Goal: Register for event/course

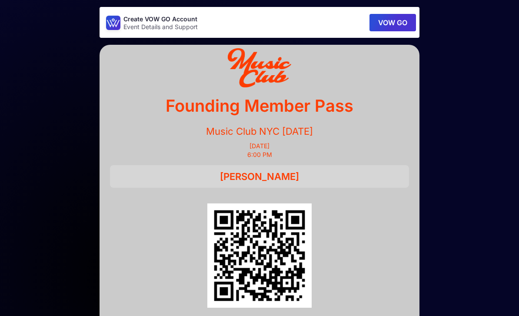
click at [399, 23] on button "VOW GO" at bounding box center [392, 22] width 46 height 17
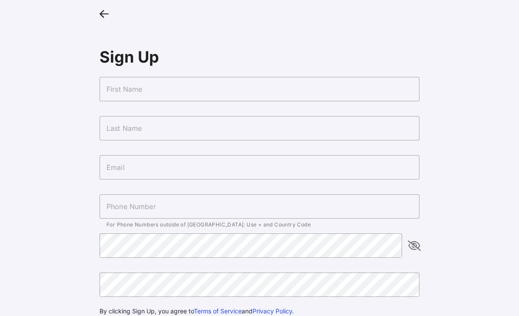
click at [357, 99] on input "text" at bounding box center [259, 89] width 320 height 24
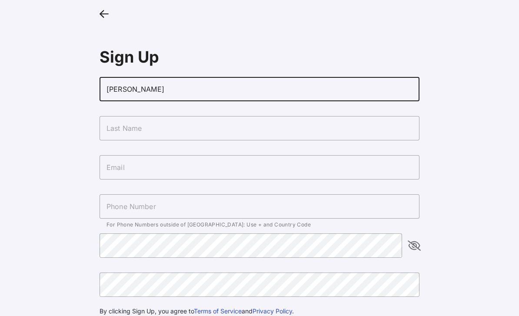
type input "[PERSON_NAME]"
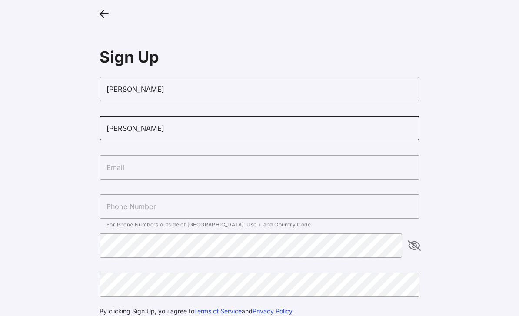
type input "[PERSON_NAME]"
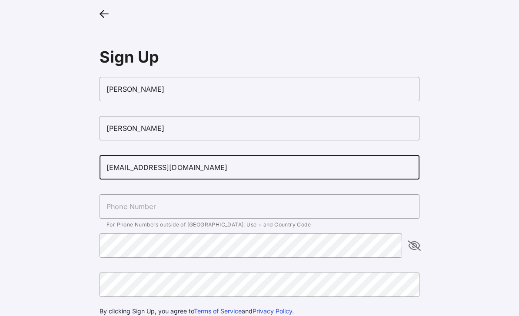
type input "[EMAIL_ADDRESS][DOMAIN_NAME]"
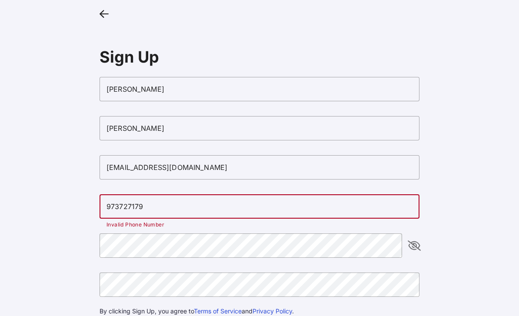
type input "[PHONE_NUMBER]"
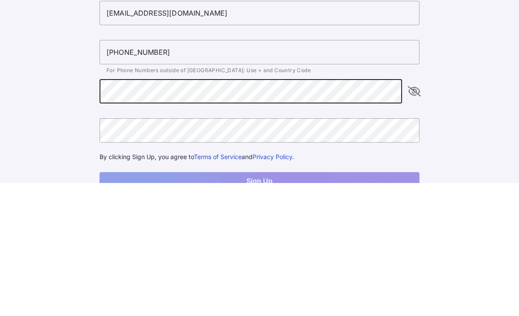
scroll to position [64, 0]
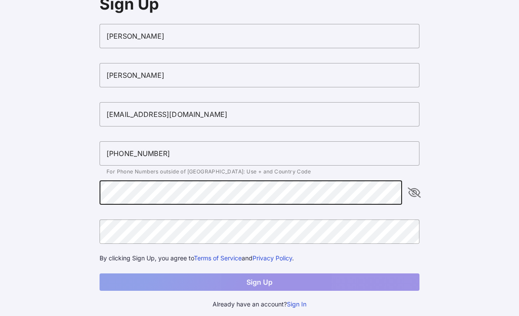
click at [415, 187] on icon "appended action" at bounding box center [414, 192] width 10 height 10
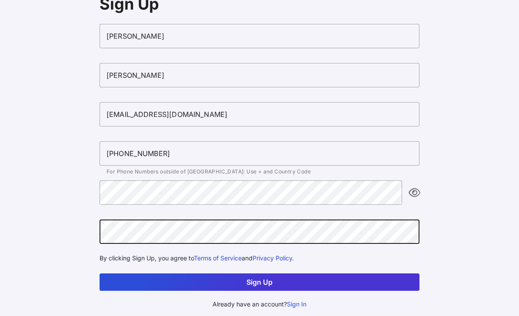
click at [293, 273] on button "Sign Up" at bounding box center [259, 281] width 320 height 17
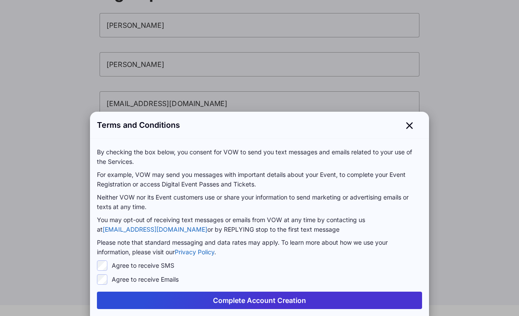
click at [293, 303] on button "Complete Account Creation" at bounding box center [259, 299] width 325 height 17
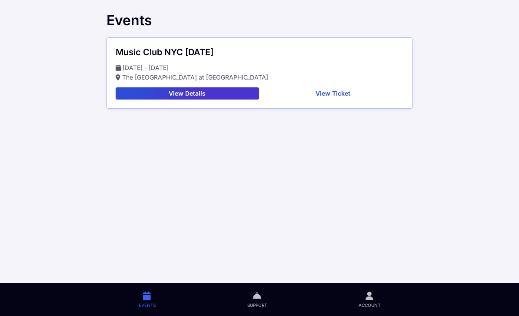
click at [245, 94] on button "View Details" at bounding box center [187, 93] width 143 height 12
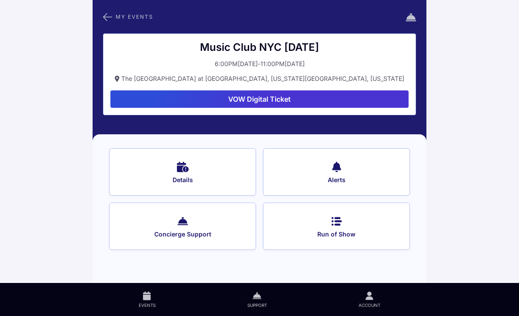
click at [222, 175] on button "Details" at bounding box center [182, 171] width 147 height 47
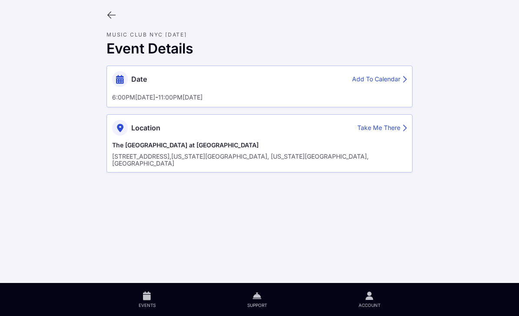
click at [115, 14] on icon at bounding box center [111, 15] width 10 height 10
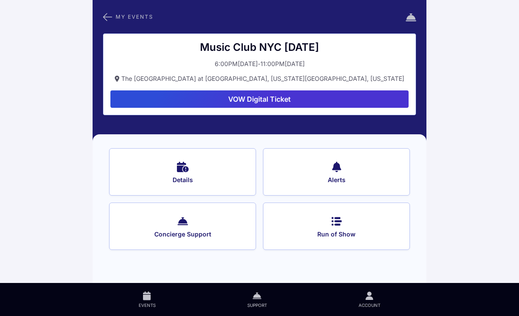
click at [326, 98] on button "VOW Digital Ticket" at bounding box center [259, 98] width 298 height 17
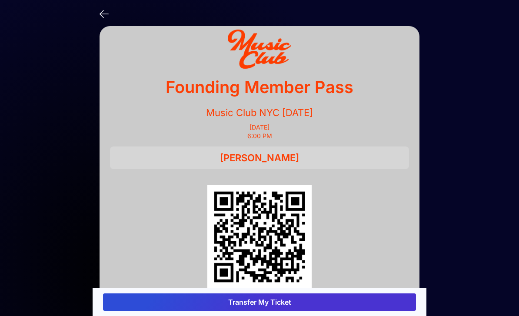
click at [328, 293] on button "Transfer My Ticket" at bounding box center [259, 301] width 313 height 17
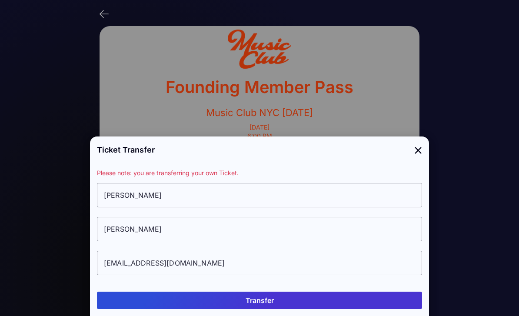
click at [419, 143] on icon at bounding box center [418, 149] width 8 height 13
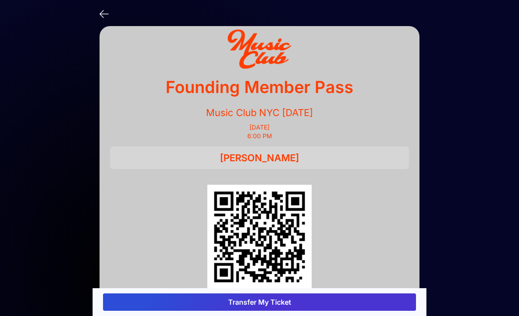
click at [103, 17] on icon at bounding box center [103, 13] width 9 height 13
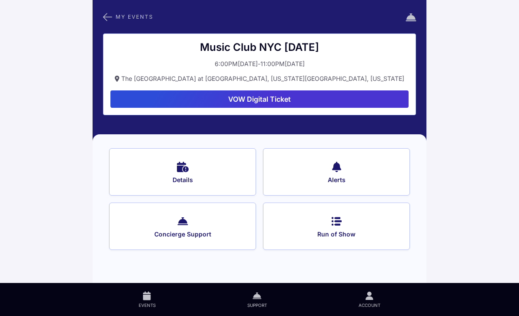
click at [151, 298] on link "Events" at bounding box center [147, 299] width 109 height 33
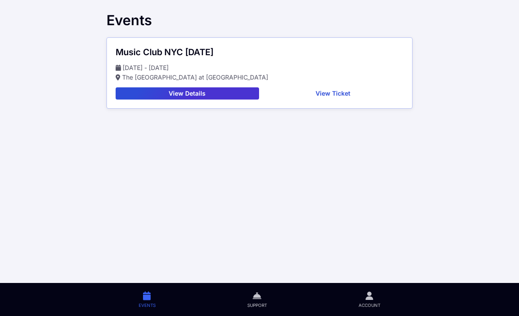
click at [372, 98] on button "View Ticket" at bounding box center [332, 93] width 141 height 12
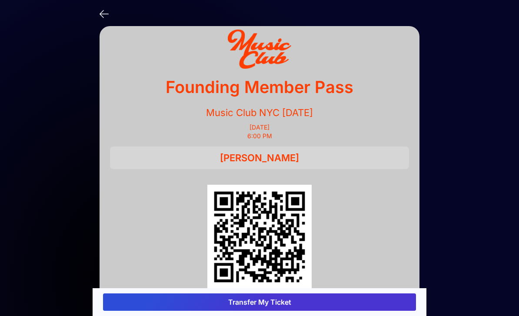
click at [103, 17] on icon at bounding box center [103, 13] width 9 height 13
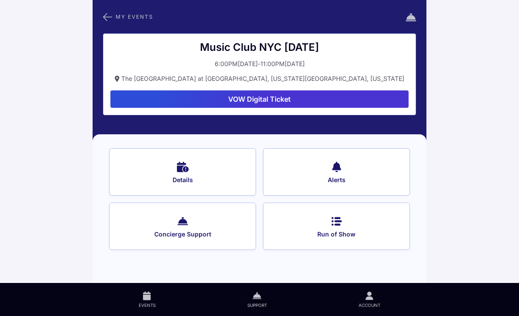
click at [367, 299] on icon at bounding box center [369, 296] width 8 height 10
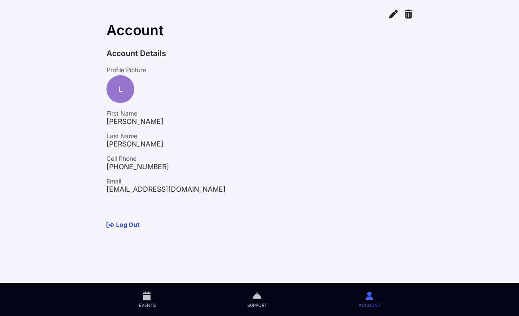
click at [256, 297] on icon at bounding box center [256, 296] width 9 height 10
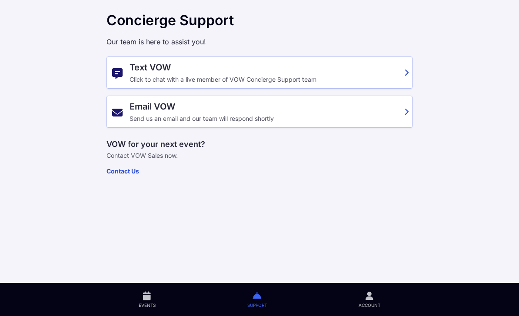
click at [142, 299] on link "Events" at bounding box center [147, 299] width 109 height 33
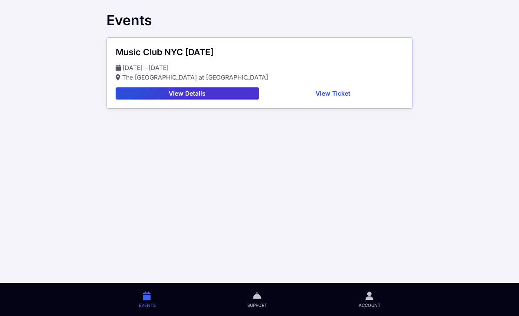
click at [339, 89] on button "View Ticket" at bounding box center [332, 93] width 141 height 12
